Goal: Information Seeking & Learning: Find specific fact

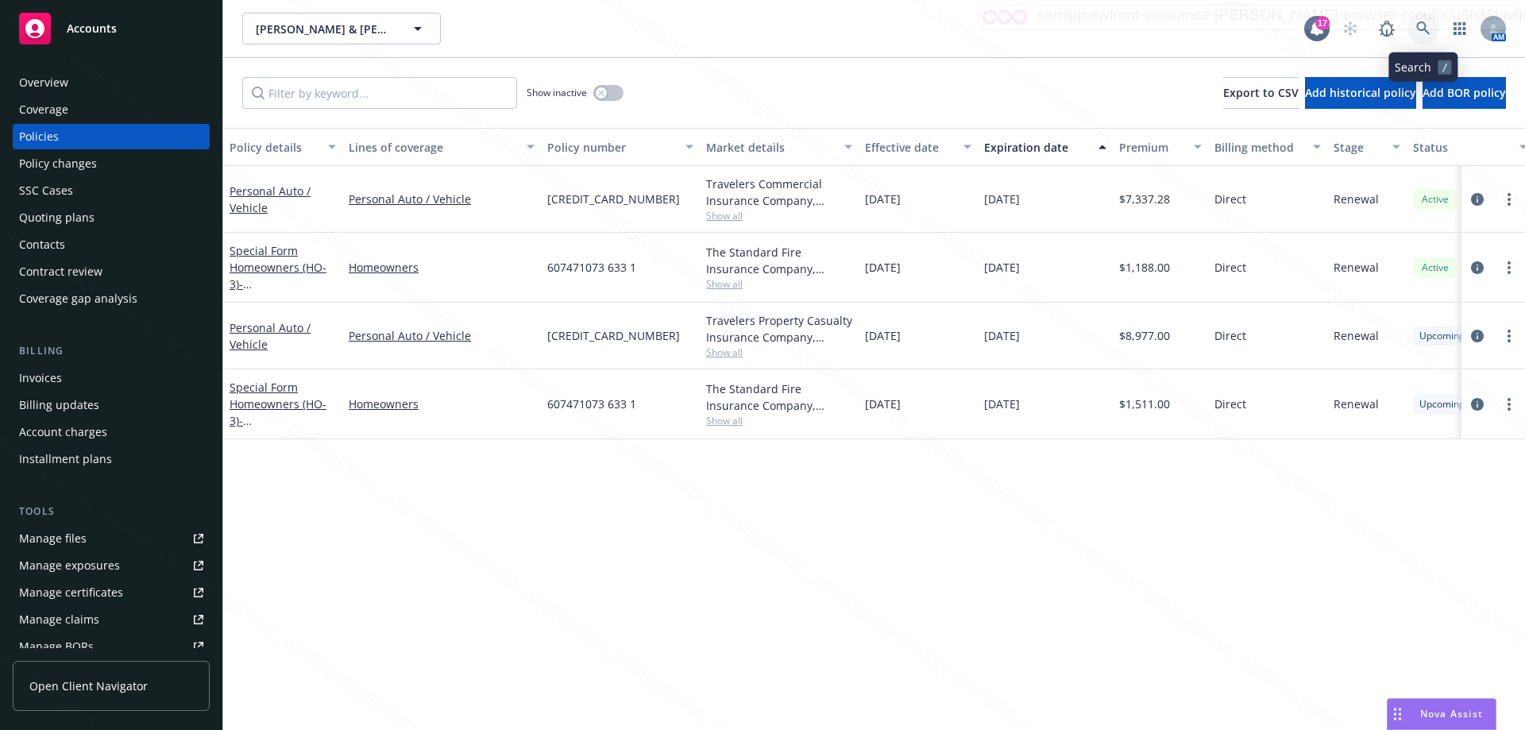
click at [1424, 32] on icon at bounding box center [1423, 28] width 14 height 14
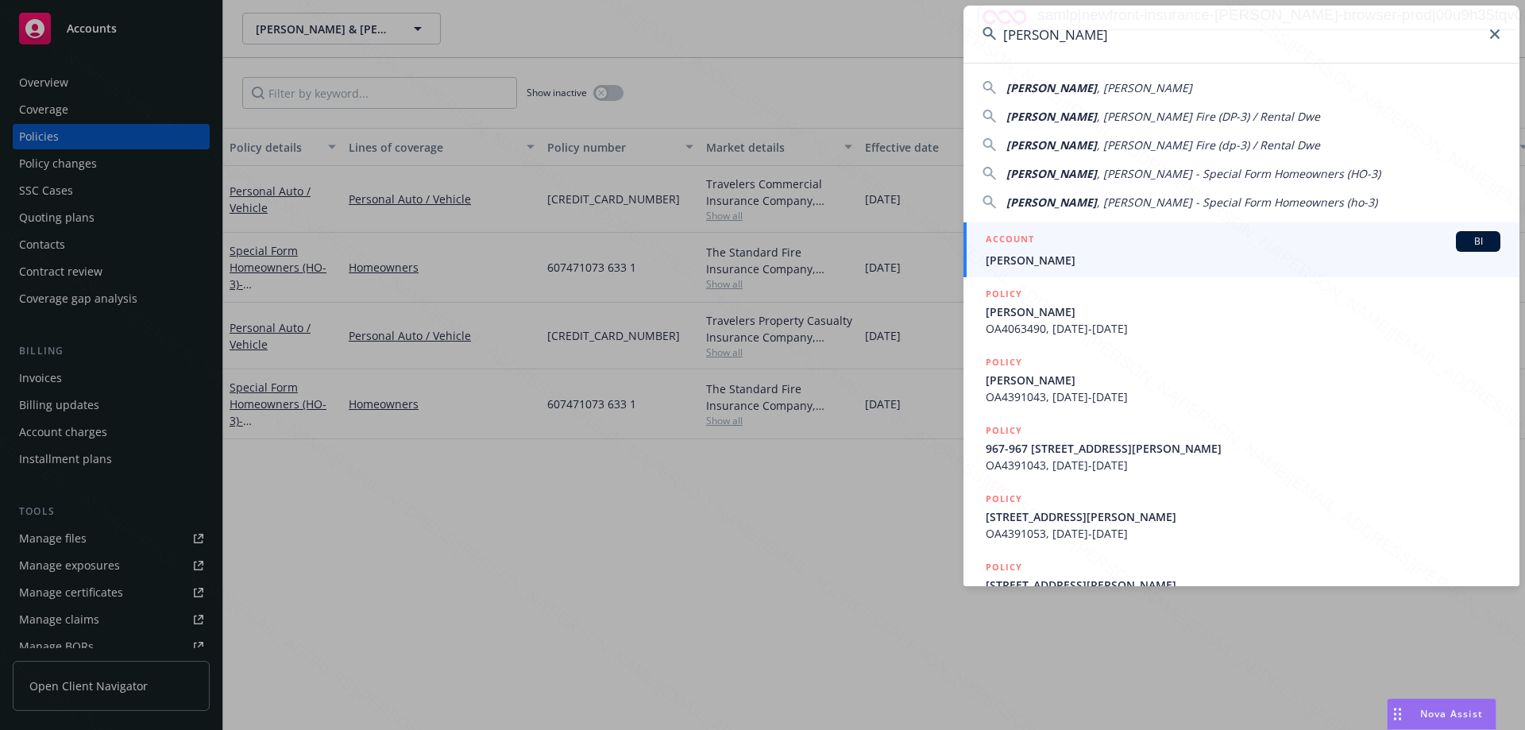
type input "[PERSON_NAME]"
click at [1053, 265] on span "[PERSON_NAME]" at bounding box center [1242, 260] width 515 height 17
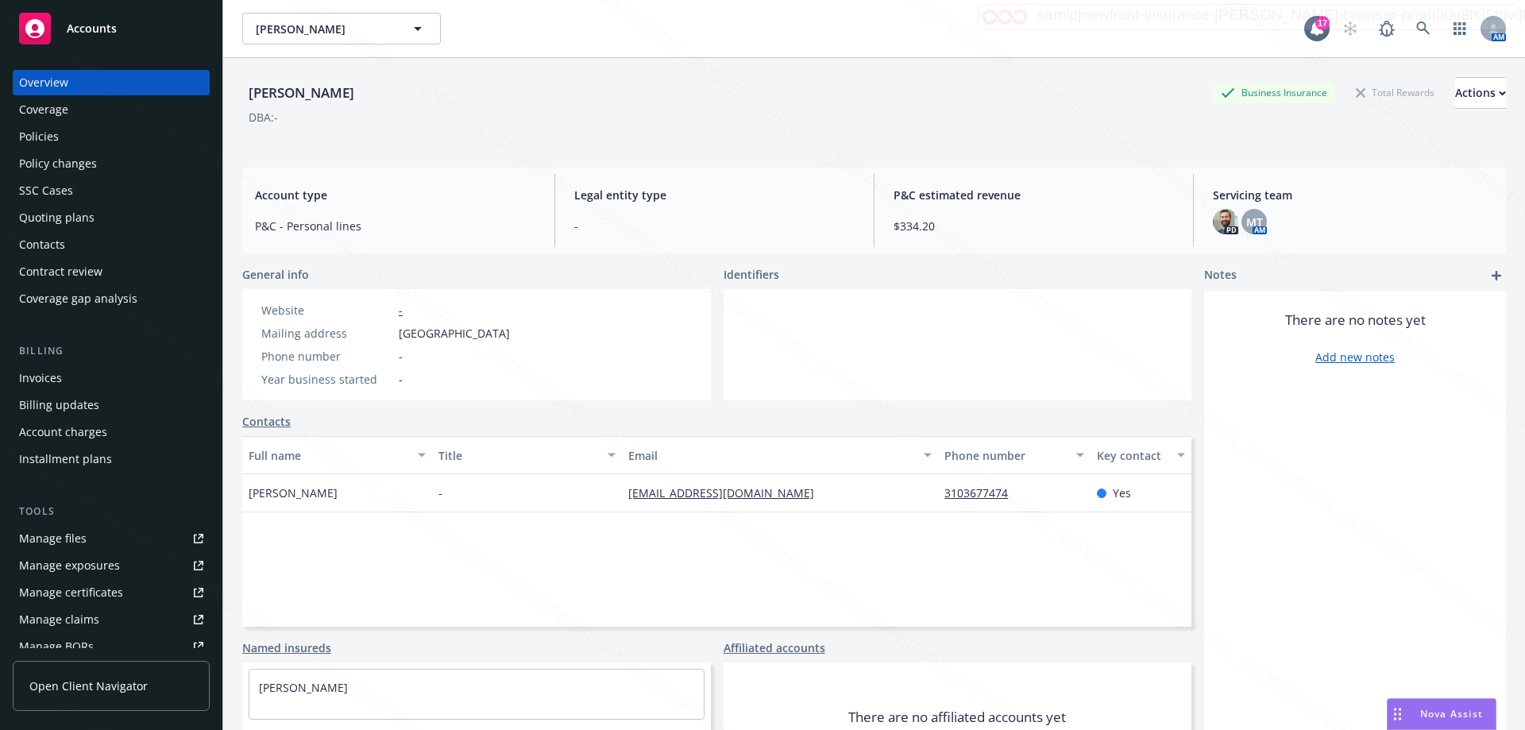
click at [60, 135] on div "Policies" at bounding box center [111, 136] width 184 height 25
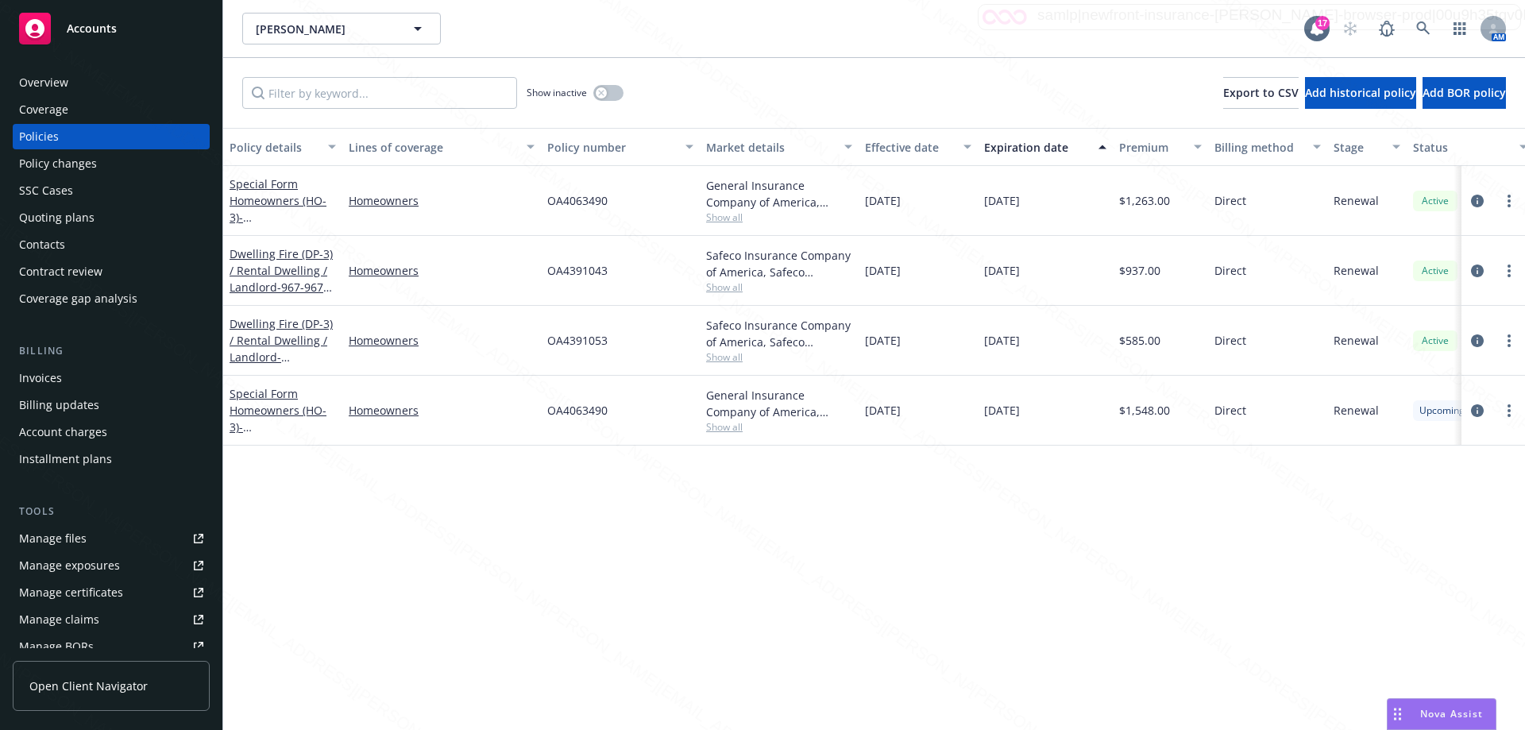
click at [55, 85] on div "Overview" at bounding box center [43, 82] width 49 height 25
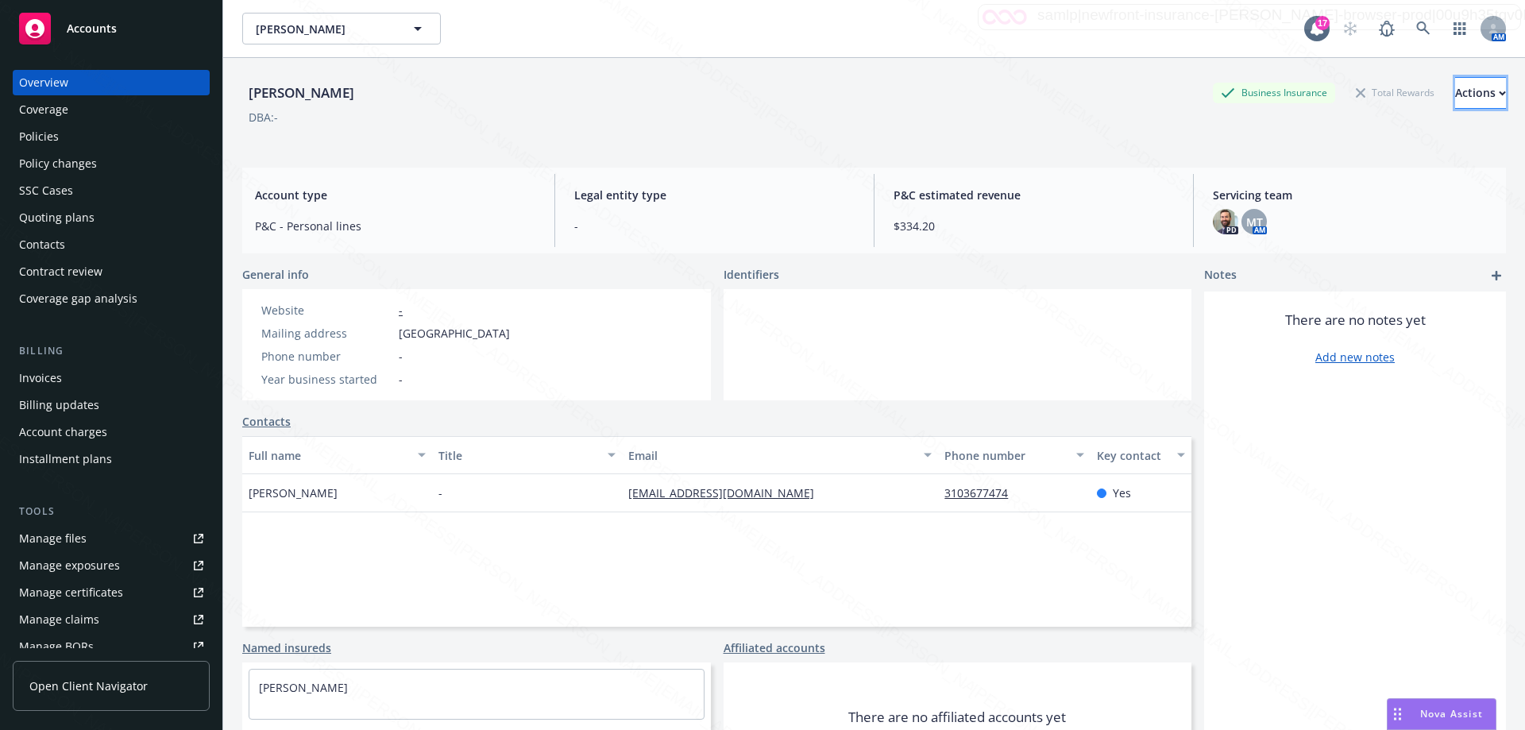
click at [1457, 93] on div "Actions" at bounding box center [1480, 93] width 51 height 30
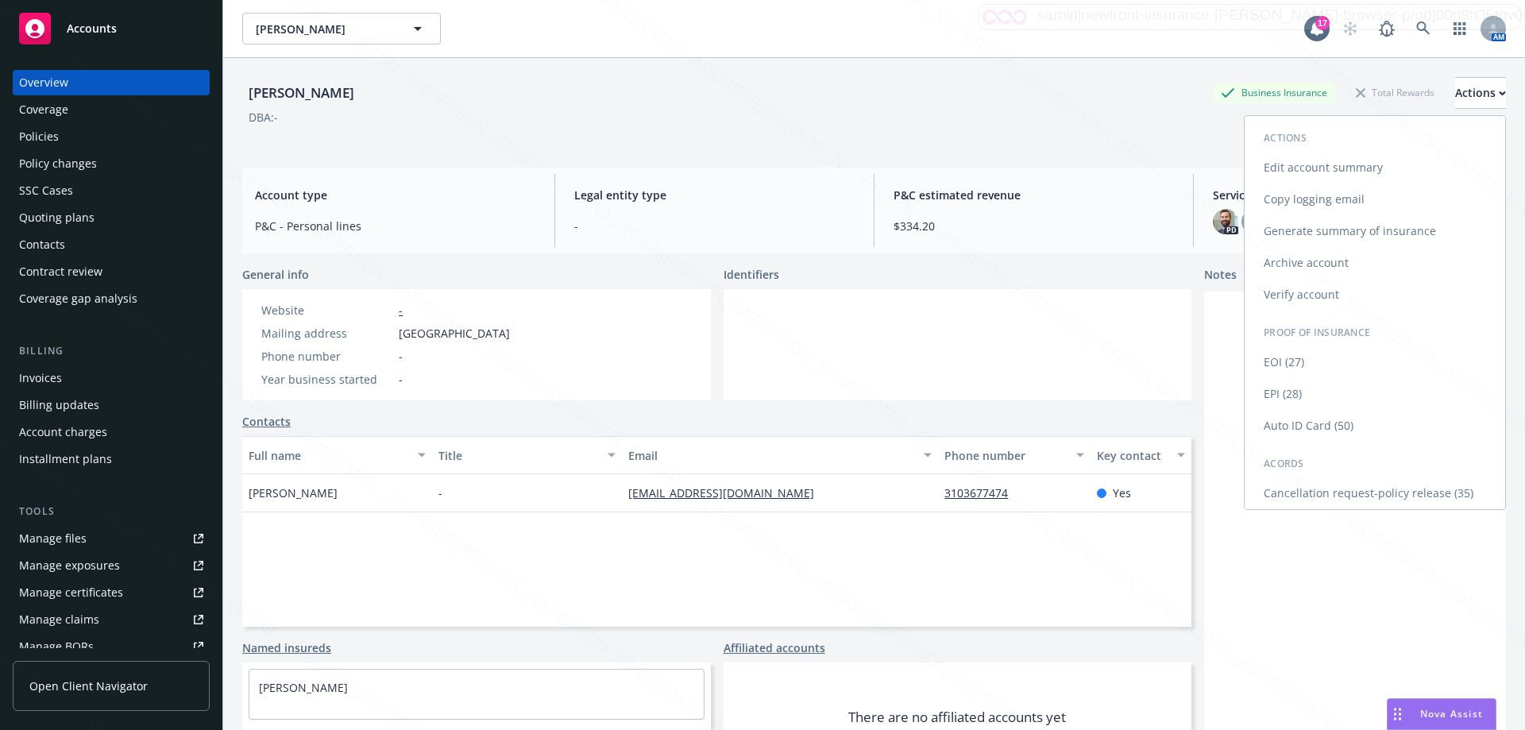
click at [1427, 493] on link "Cancellation request-policy release (35)" at bounding box center [1374, 493] width 260 height 32
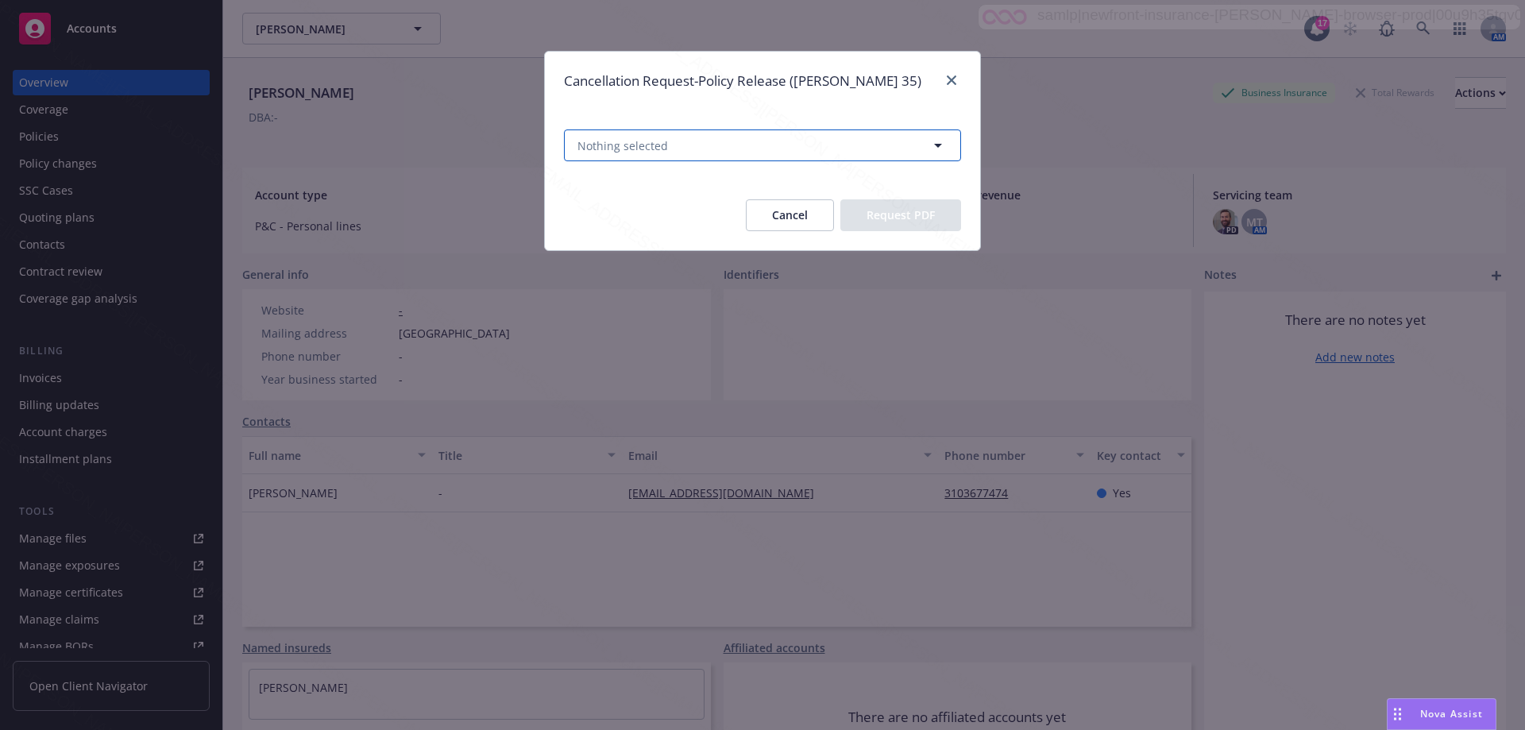
click at [794, 138] on button "Nothing selected" at bounding box center [762, 145] width 397 height 32
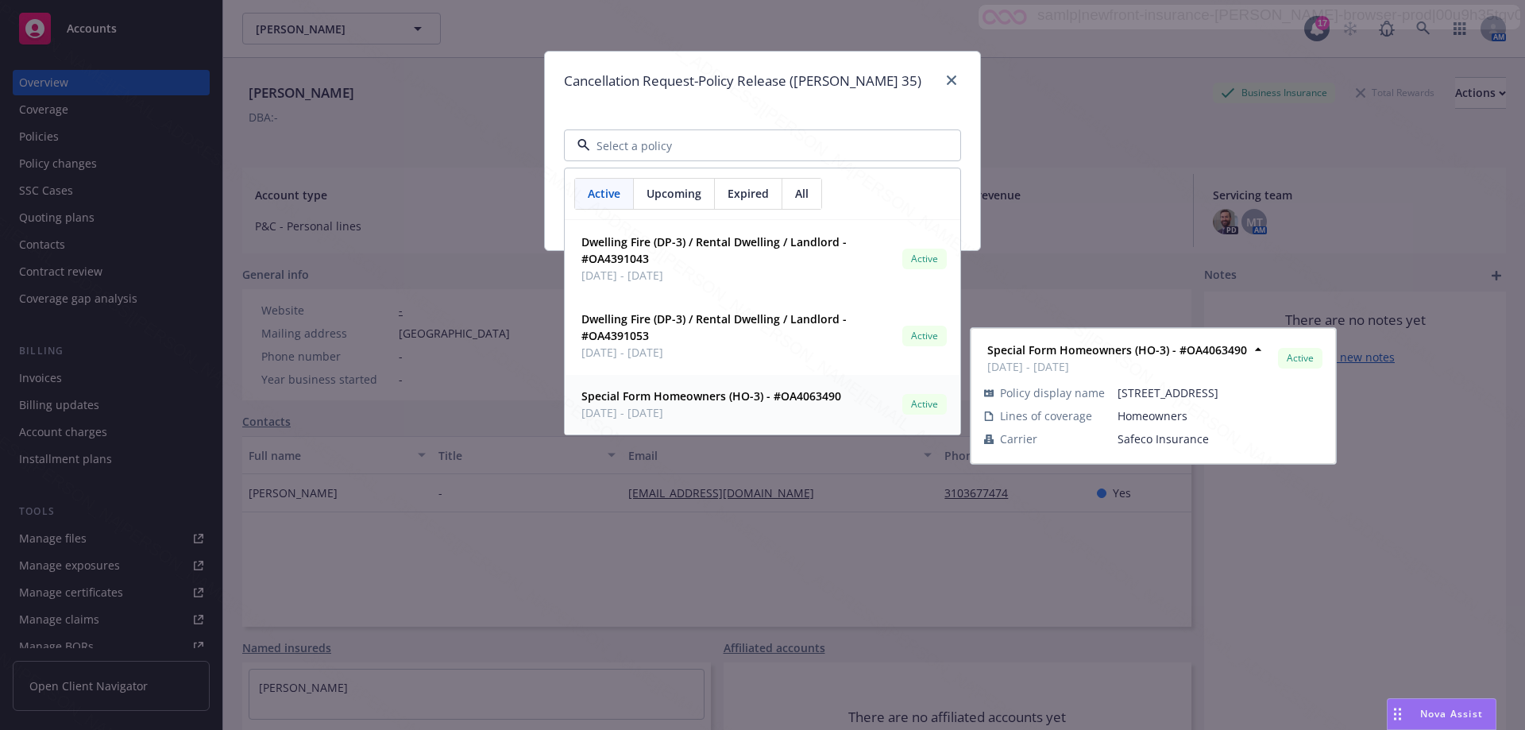
click at [867, 407] on div "Special Form Homeowners (HO-3) - #OA4063490 [DATE] - [DATE] Active" at bounding box center [762, 404] width 375 height 40
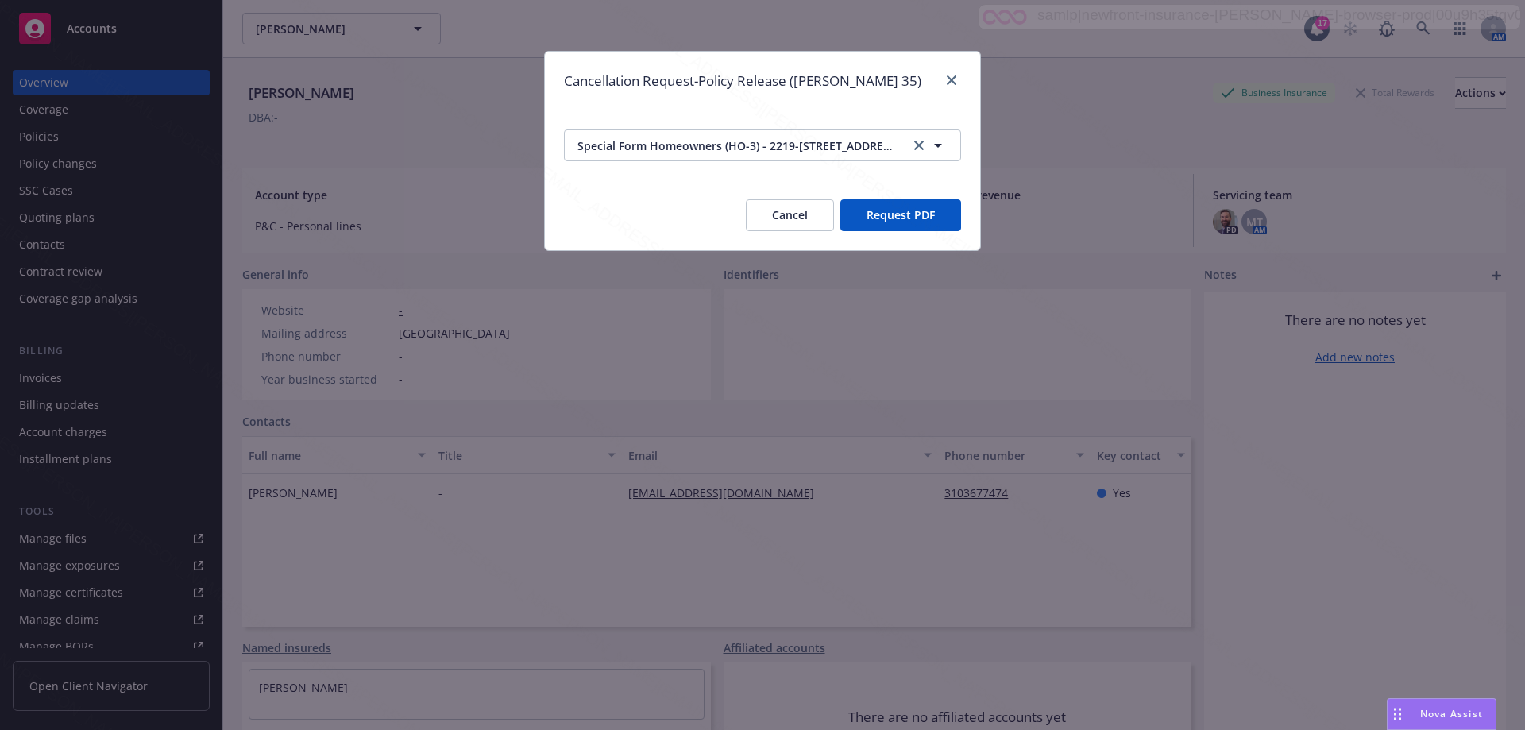
click at [907, 212] on button "Request PDF" at bounding box center [900, 215] width 121 height 32
click at [952, 79] on icon "close" at bounding box center [952, 80] width 10 height 10
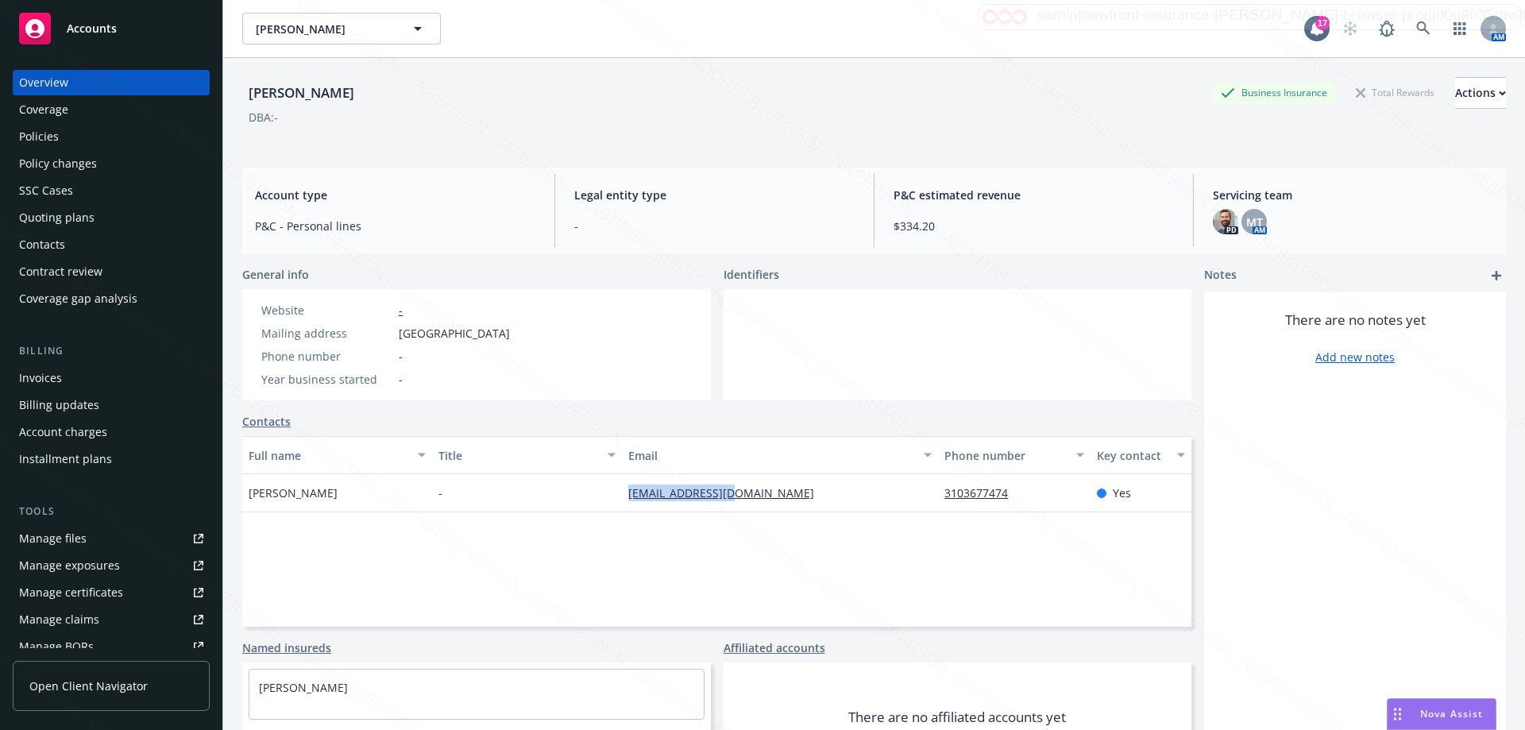
drag, startPoint x: 622, startPoint y: 494, endPoint x: 769, endPoint y: 495, distance: 146.9
click at [769, 495] on div "[EMAIL_ADDRESS][DOMAIN_NAME]" at bounding box center [780, 493] width 316 height 38
copy link "[EMAIL_ADDRESS][DOMAIN_NAME]"
click at [39, 133] on div "Policies" at bounding box center [39, 136] width 40 height 25
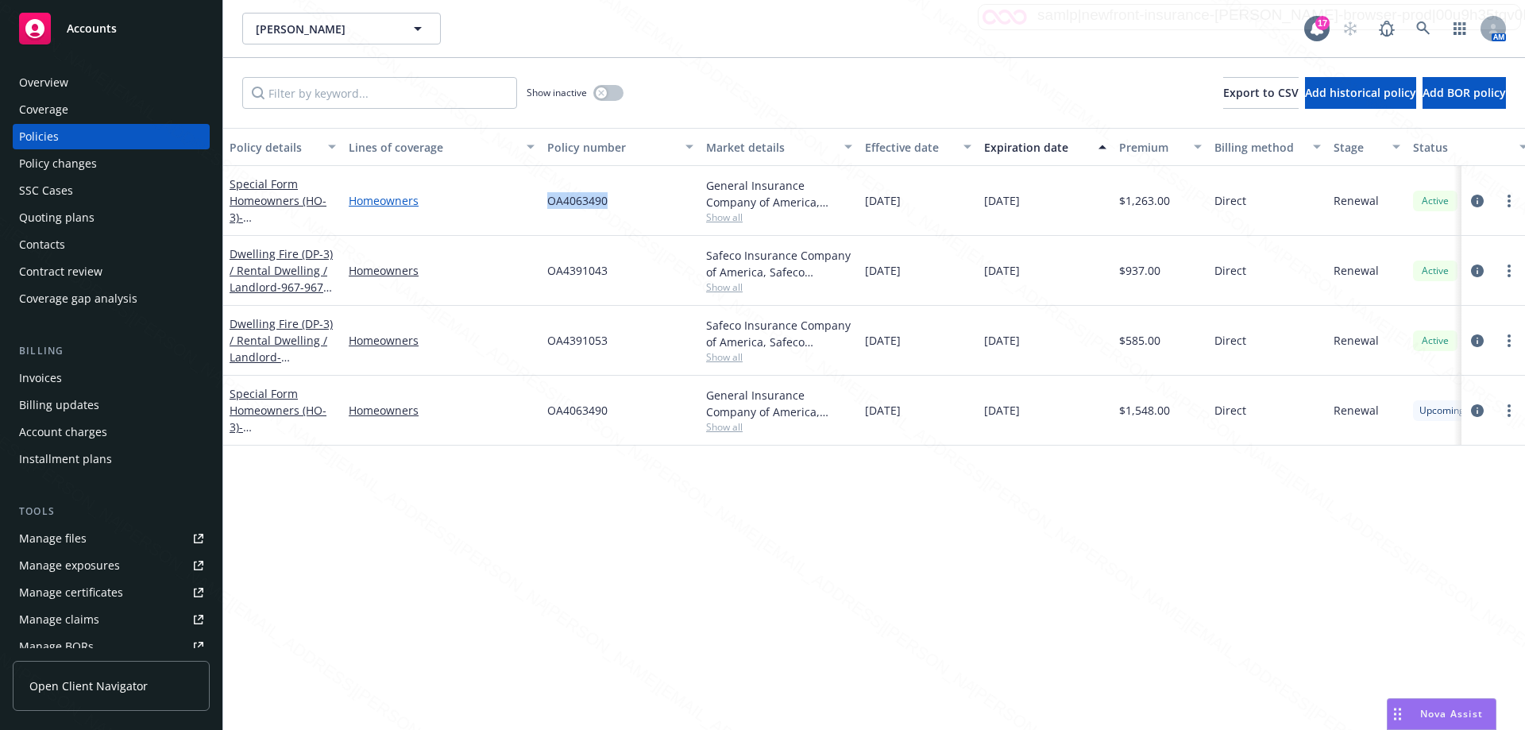
drag, startPoint x: 576, startPoint y: 204, endPoint x: 521, endPoint y: 202, distance: 55.6
click at [521, 202] on div "Special Form Homeowners (HO-3) - 2219-[STREET_ADDRESS] Homeowners OA4063490 Gen…" at bounding box center [989, 201] width 1533 height 70
click at [1418, 27] on link at bounding box center [1423, 29] width 32 height 32
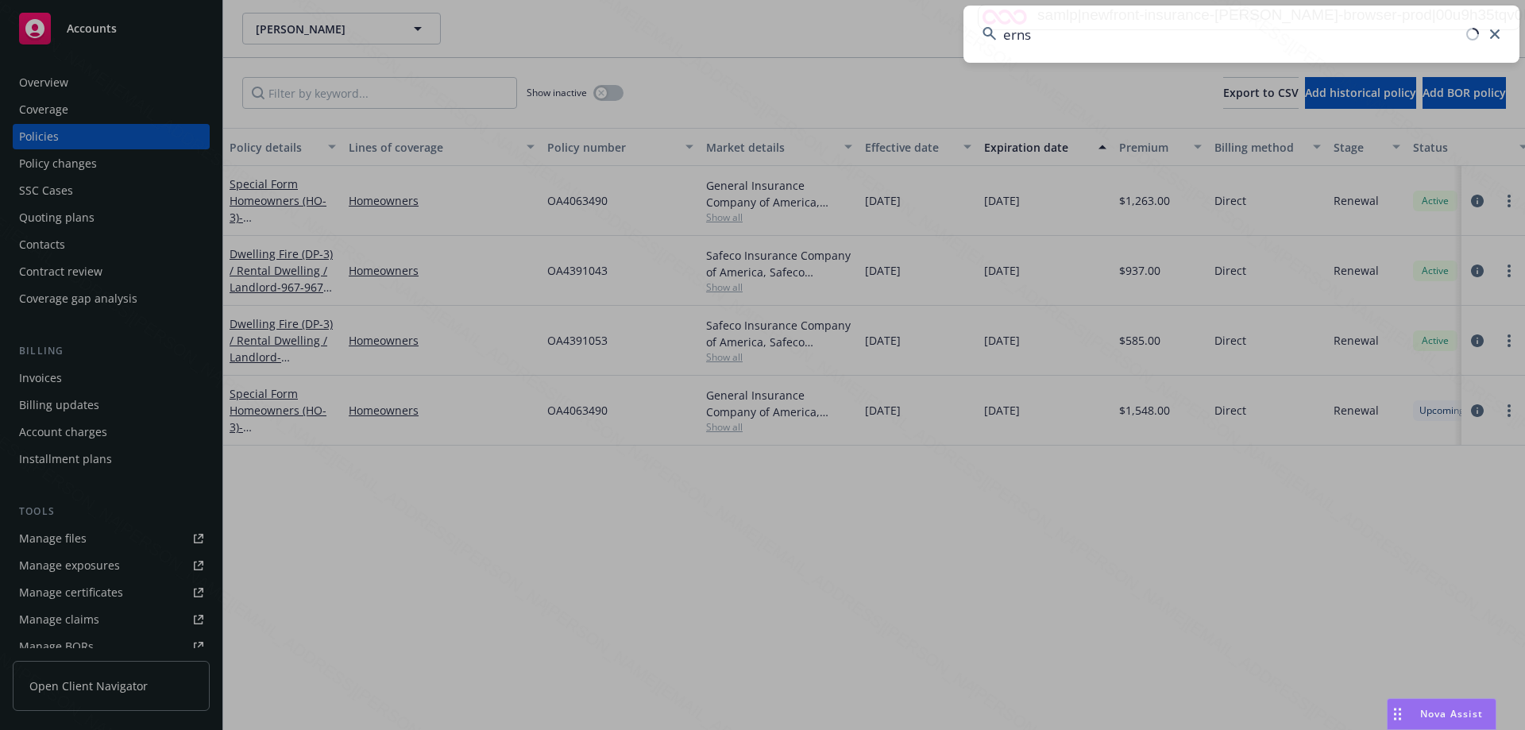
type input "ernst"
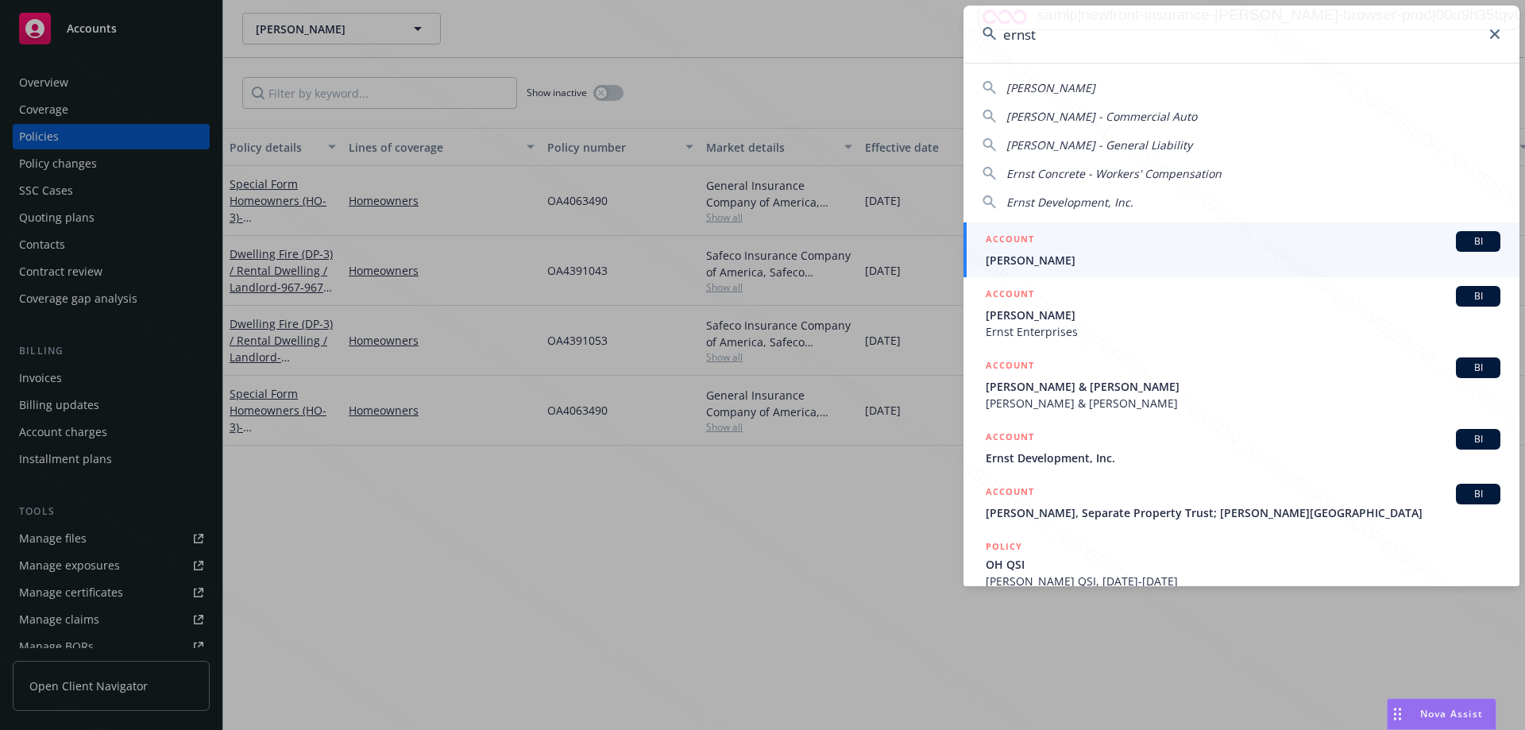
click at [1051, 385] on span "[PERSON_NAME] & [PERSON_NAME]" at bounding box center [1242, 386] width 515 height 17
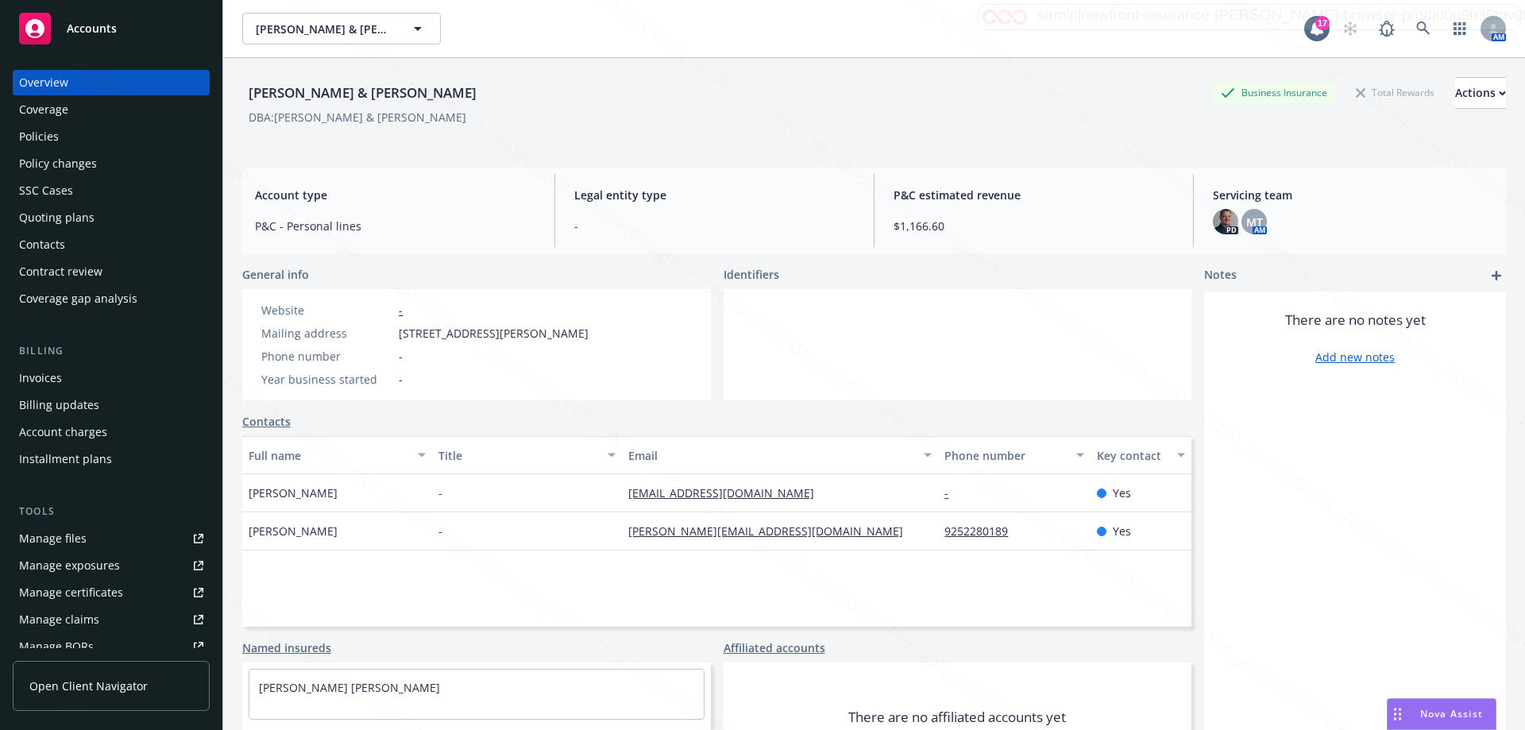
click at [75, 141] on div "Policies" at bounding box center [111, 136] width 184 height 25
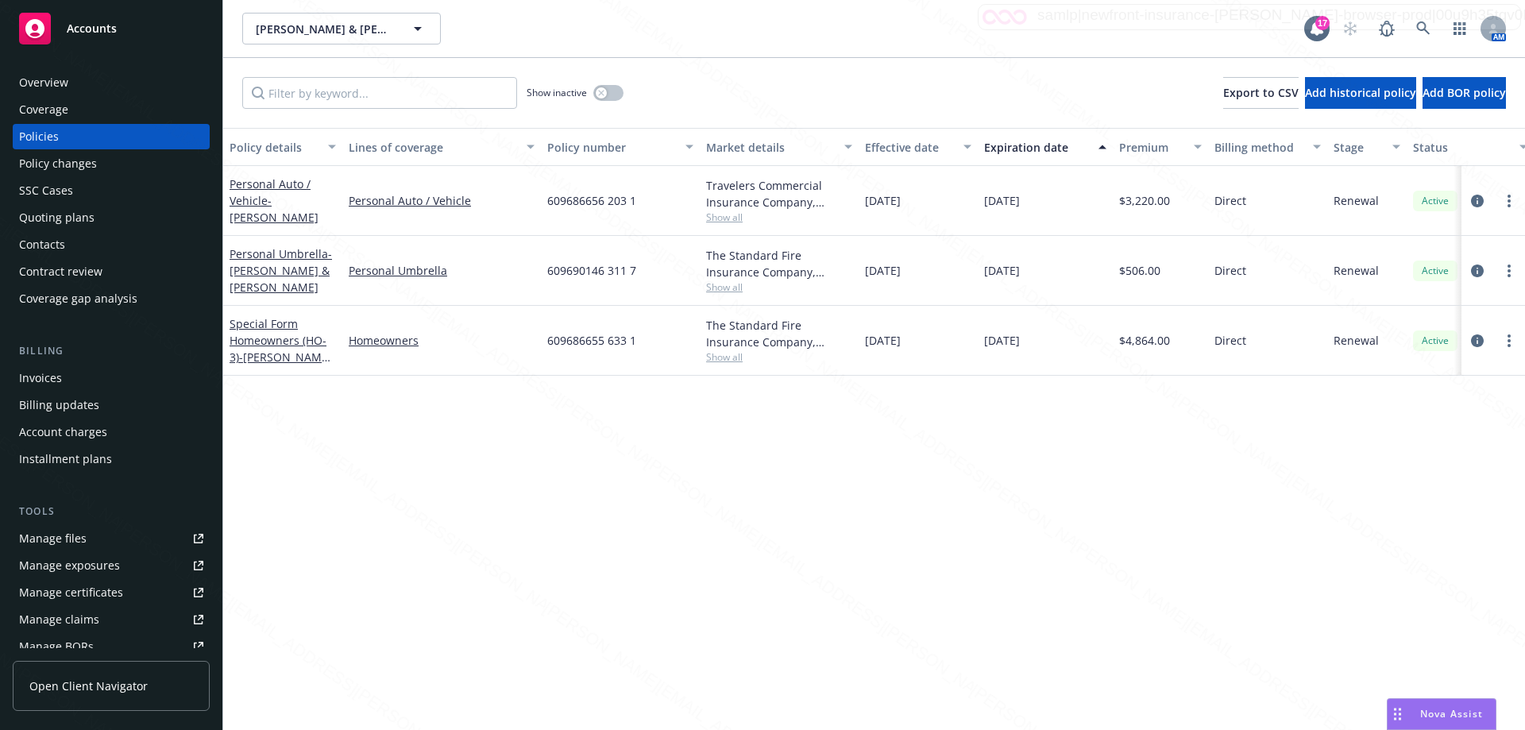
click at [738, 360] on span "Show all" at bounding box center [779, 356] width 146 height 13
drag, startPoint x: 634, startPoint y: 345, endPoint x: 548, endPoint y: 345, distance: 85.8
click at [548, 345] on div "609686655 633 1" at bounding box center [620, 341] width 159 height 70
copy span "609686655 633 1"
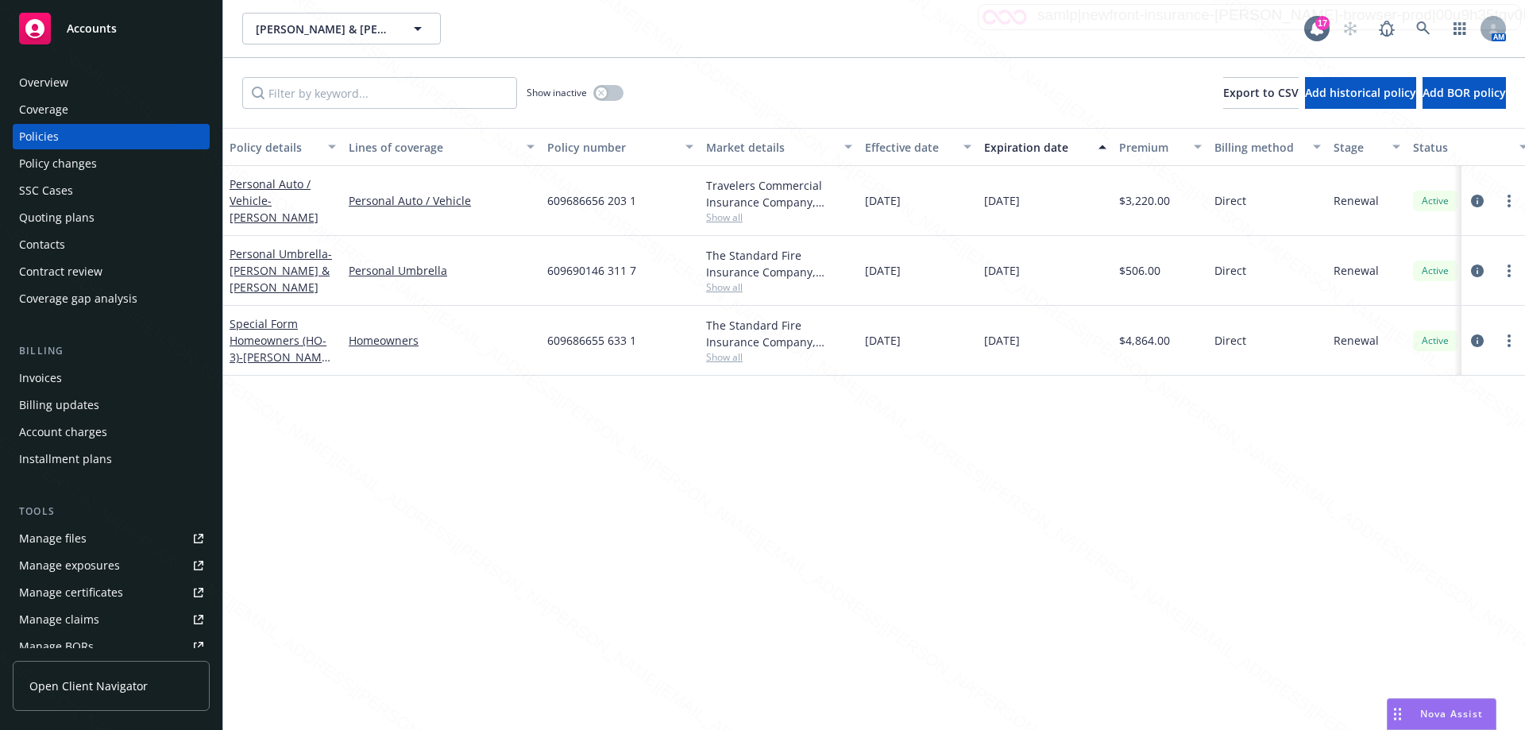
click at [54, 74] on div "Overview" at bounding box center [43, 82] width 49 height 25
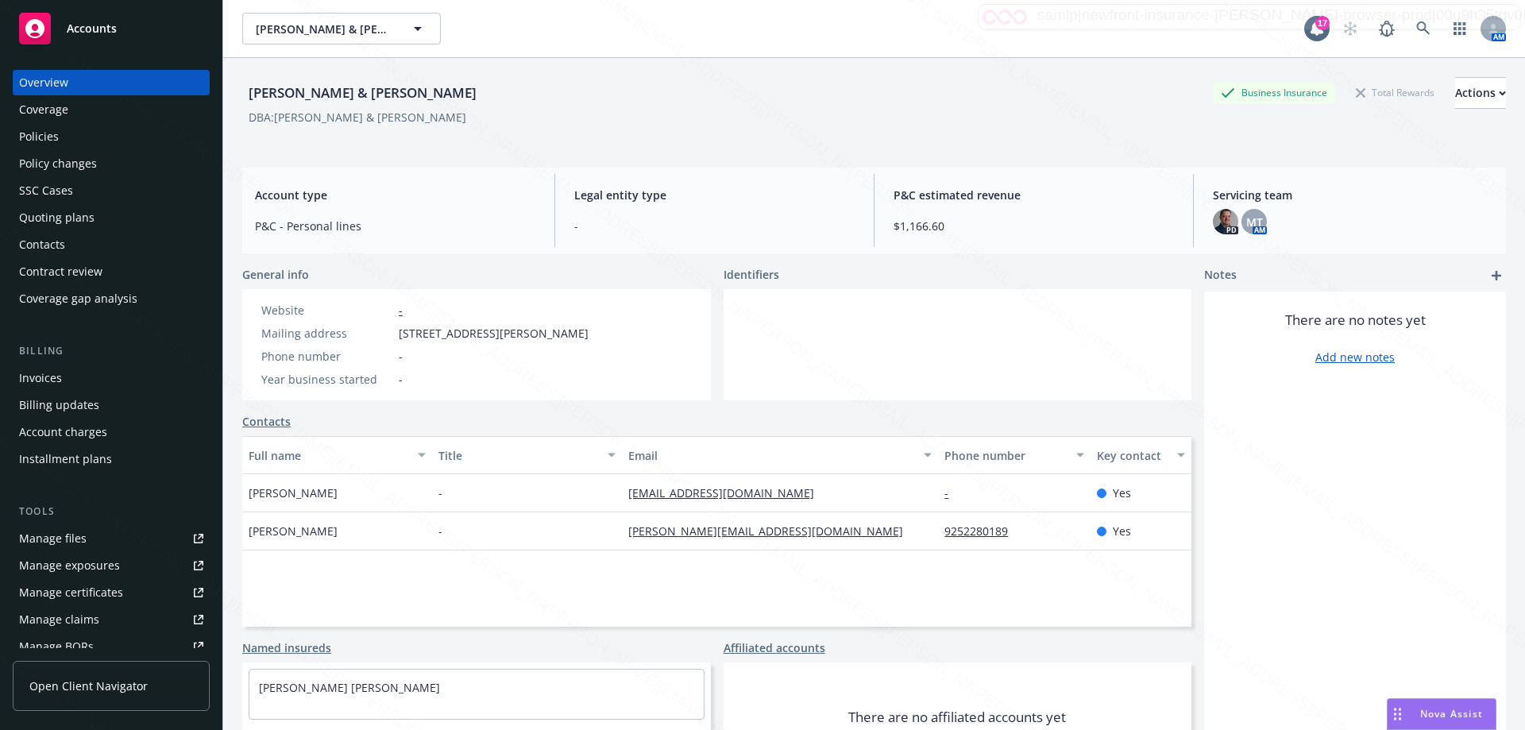
click at [51, 129] on div "Policies" at bounding box center [39, 136] width 40 height 25
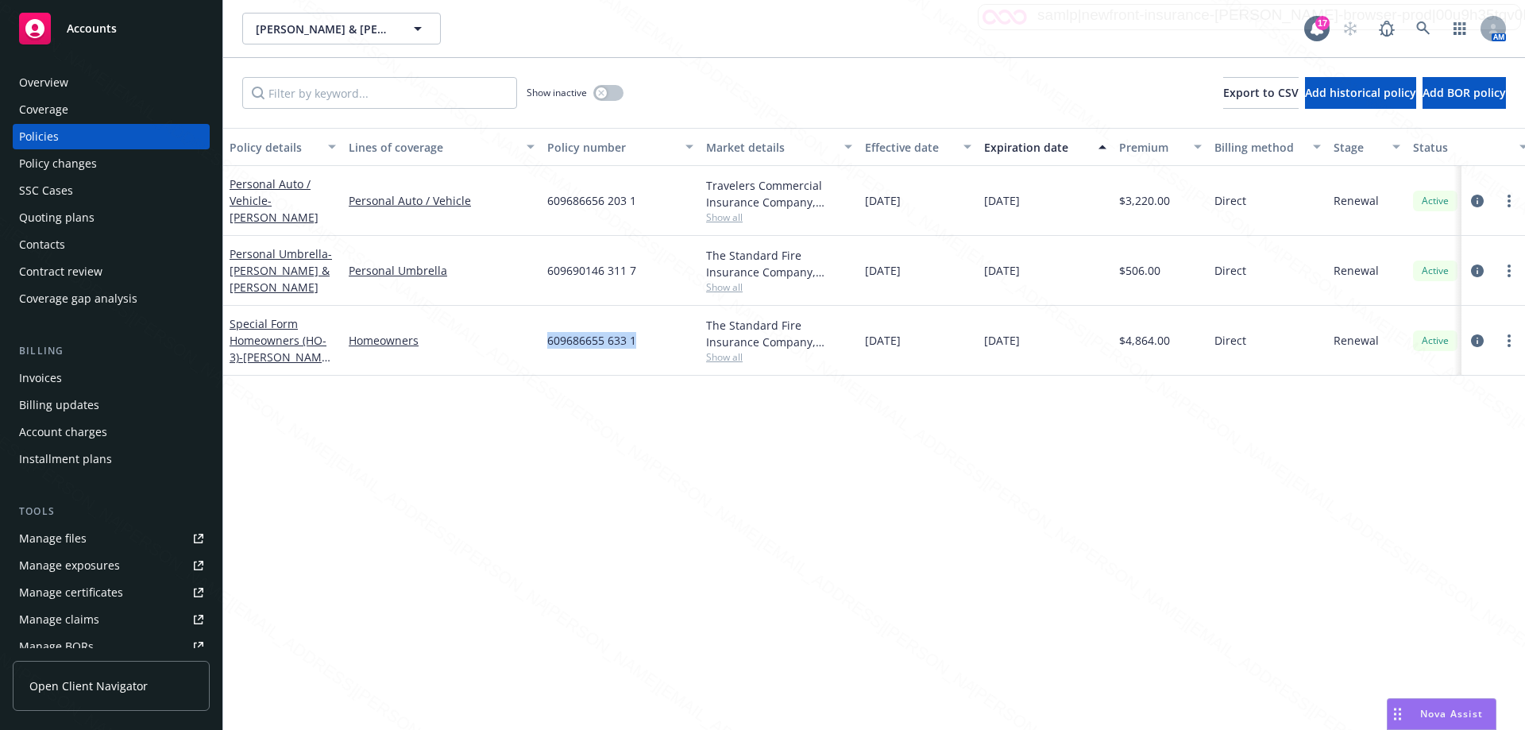
drag, startPoint x: 546, startPoint y: 341, endPoint x: 657, endPoint y: 344, distance: 111.2
click at [657, 344] on div "Special Form Homeowners (HO-3) - [PERSON_NAME] & [PERSON_NAME] Homeowners 60968…" at bounding box center [989, 341] width 1533 height 70
click at [1423, 29] on icon at bounding box center [1423, 28] width 14 height 14
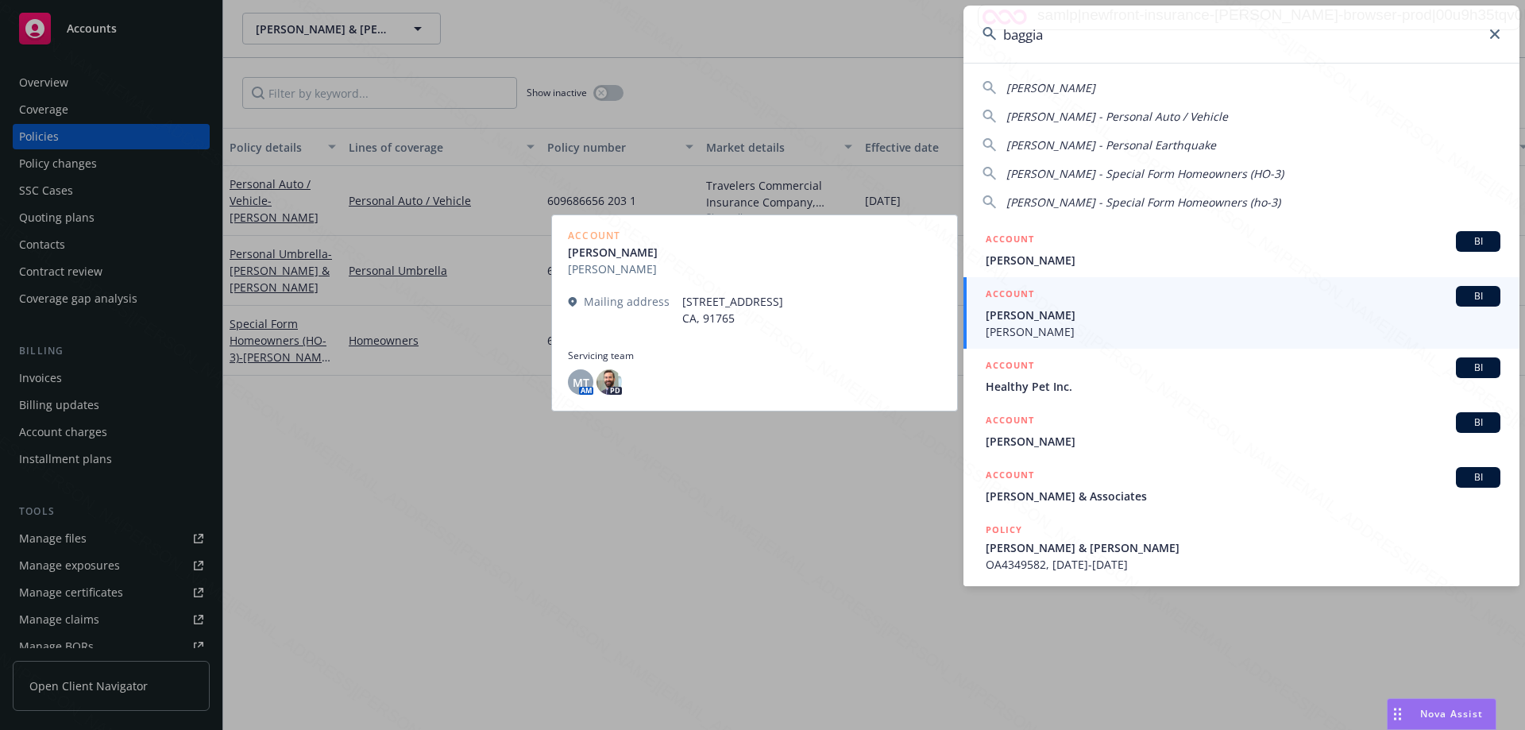
type input "baggia"
click at [1055, 319] on span "[PERSON_NAME]" at bounding box center [1242, 315] width 515 height 17
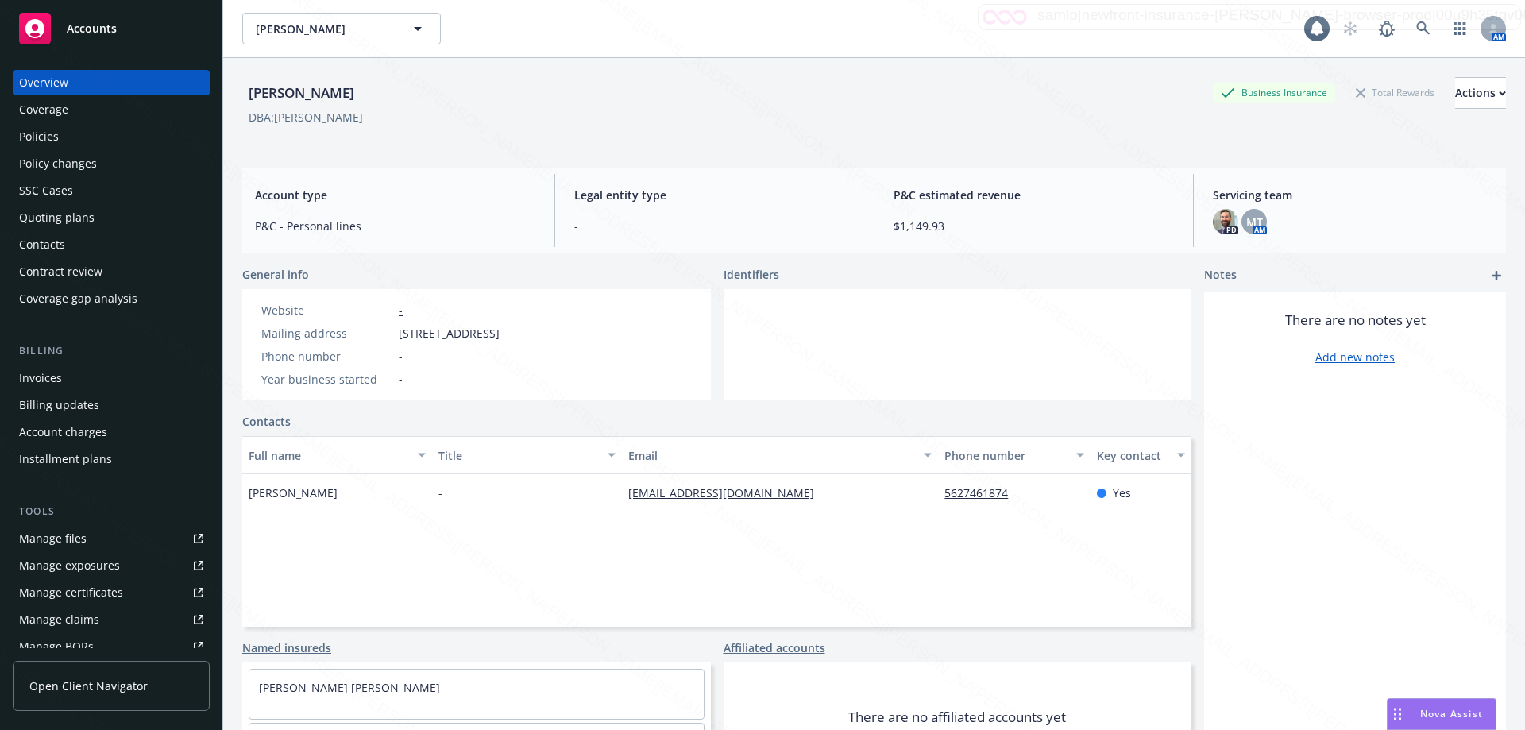
click at [72, 136] on div "Policies" at bounding box center [111, 136] width 184 height 25
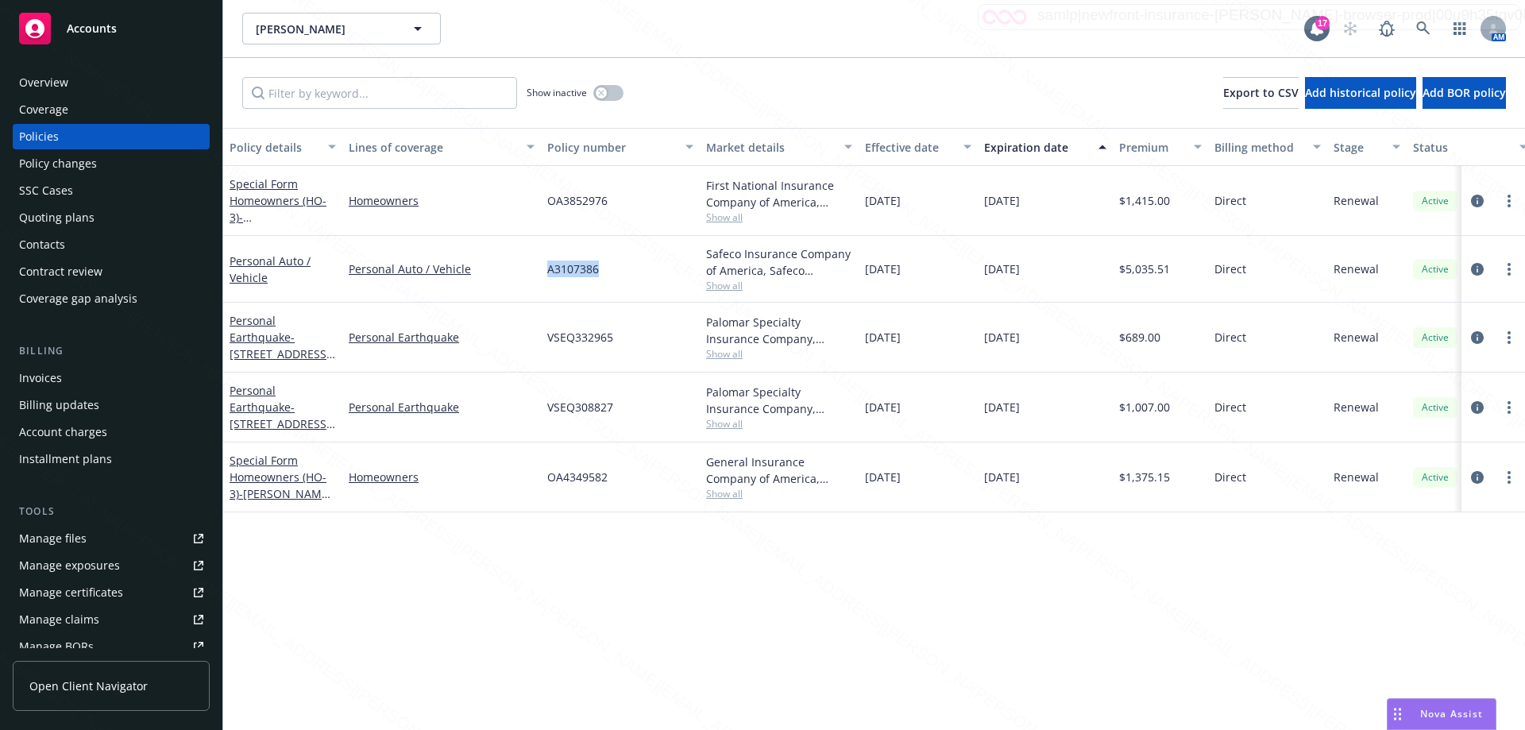
drag, startPoint x: 546, startPoint y: 271, endPoint x: 687, endPoint y: 272, distance: 141.4
click at [687, 272] on div "A3107386" at bounding box center [620, 269] width 159 height 67
